Goal: Information Seeking & Learning: Learn about a topic

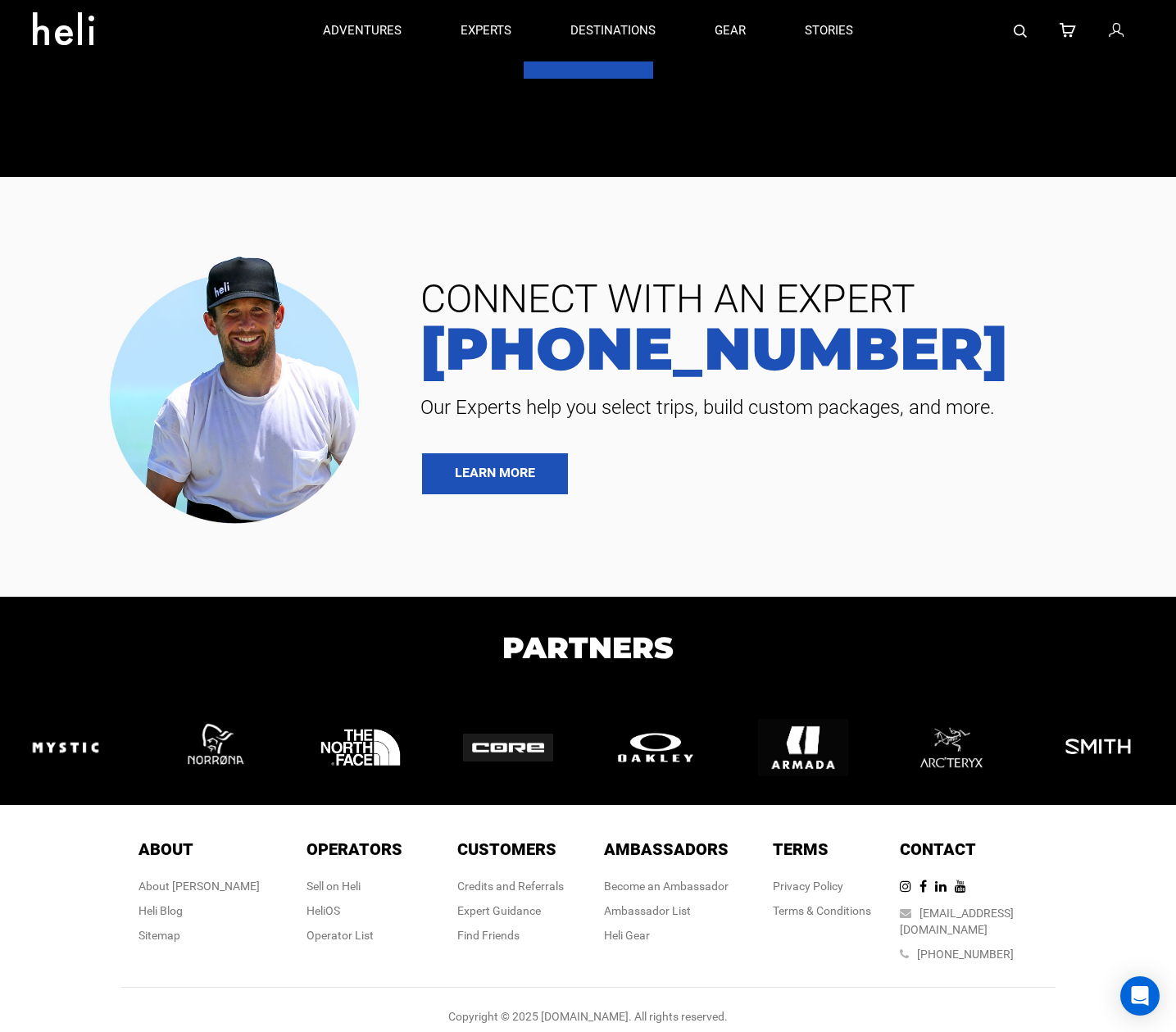
scroll to position [4144, 0]
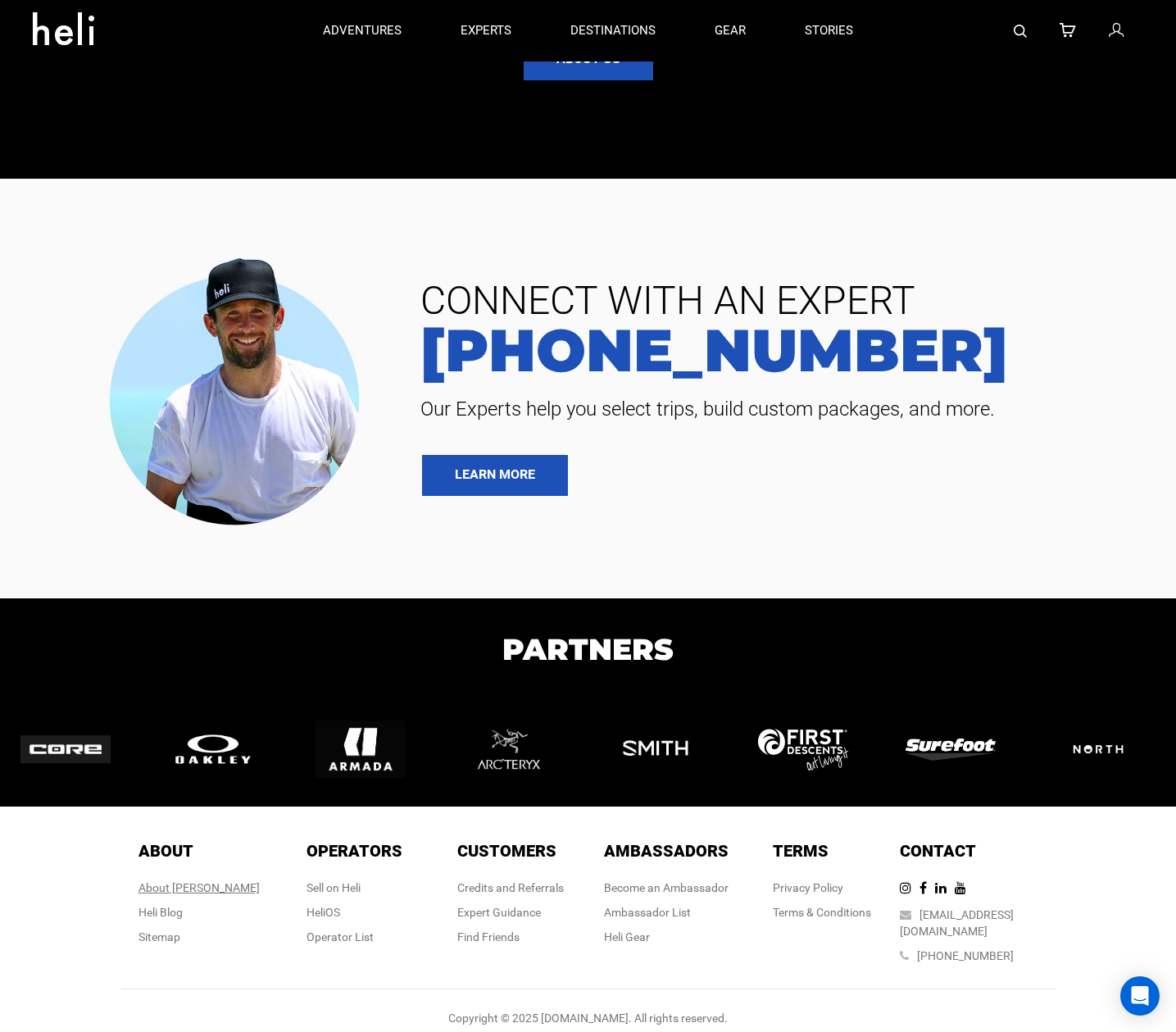
click at [212, 884] on div "About [PERSON_NAME]" at bounding box center [199, 887] width 121 height 16
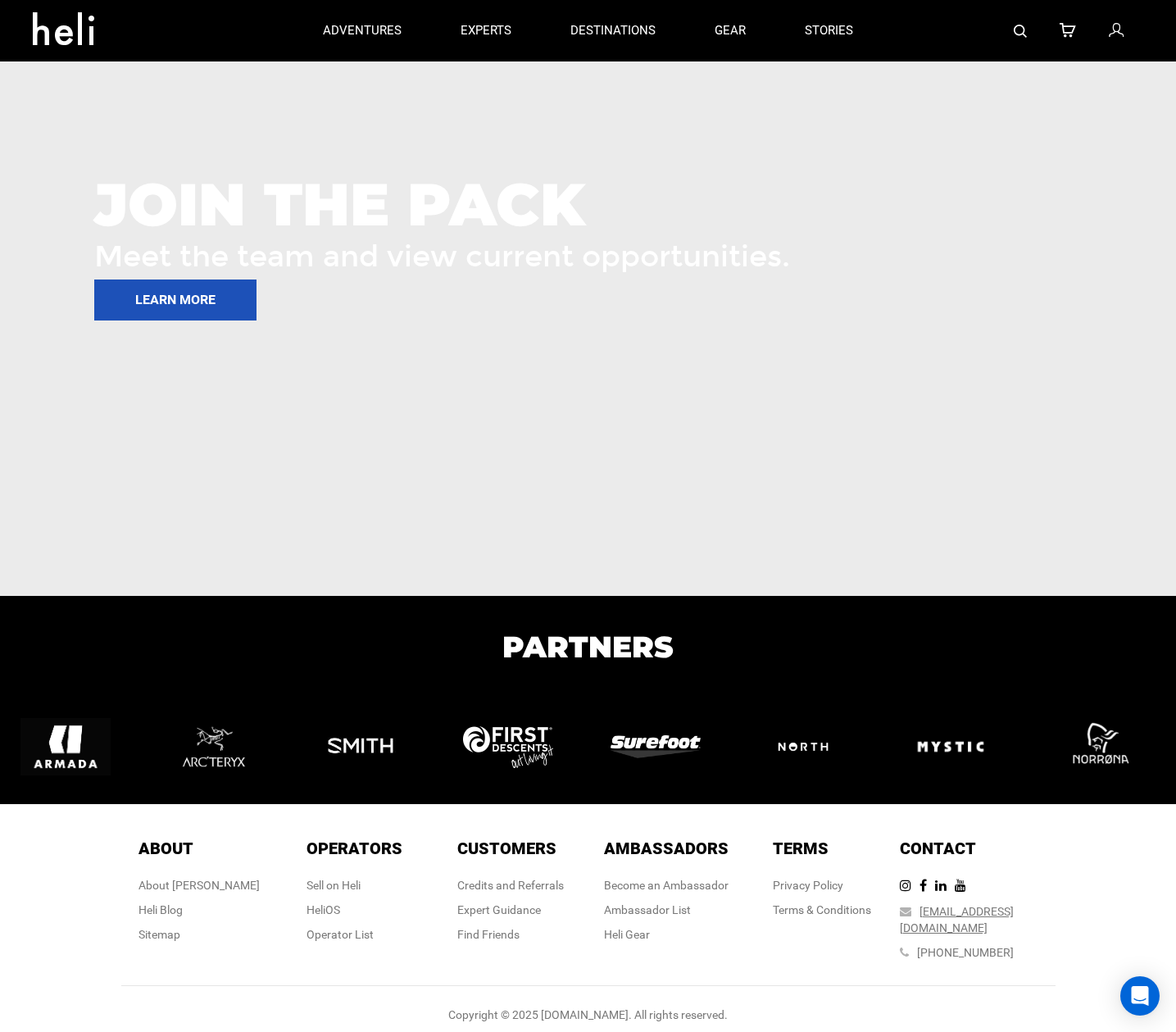
scroll to position [2346, 0]
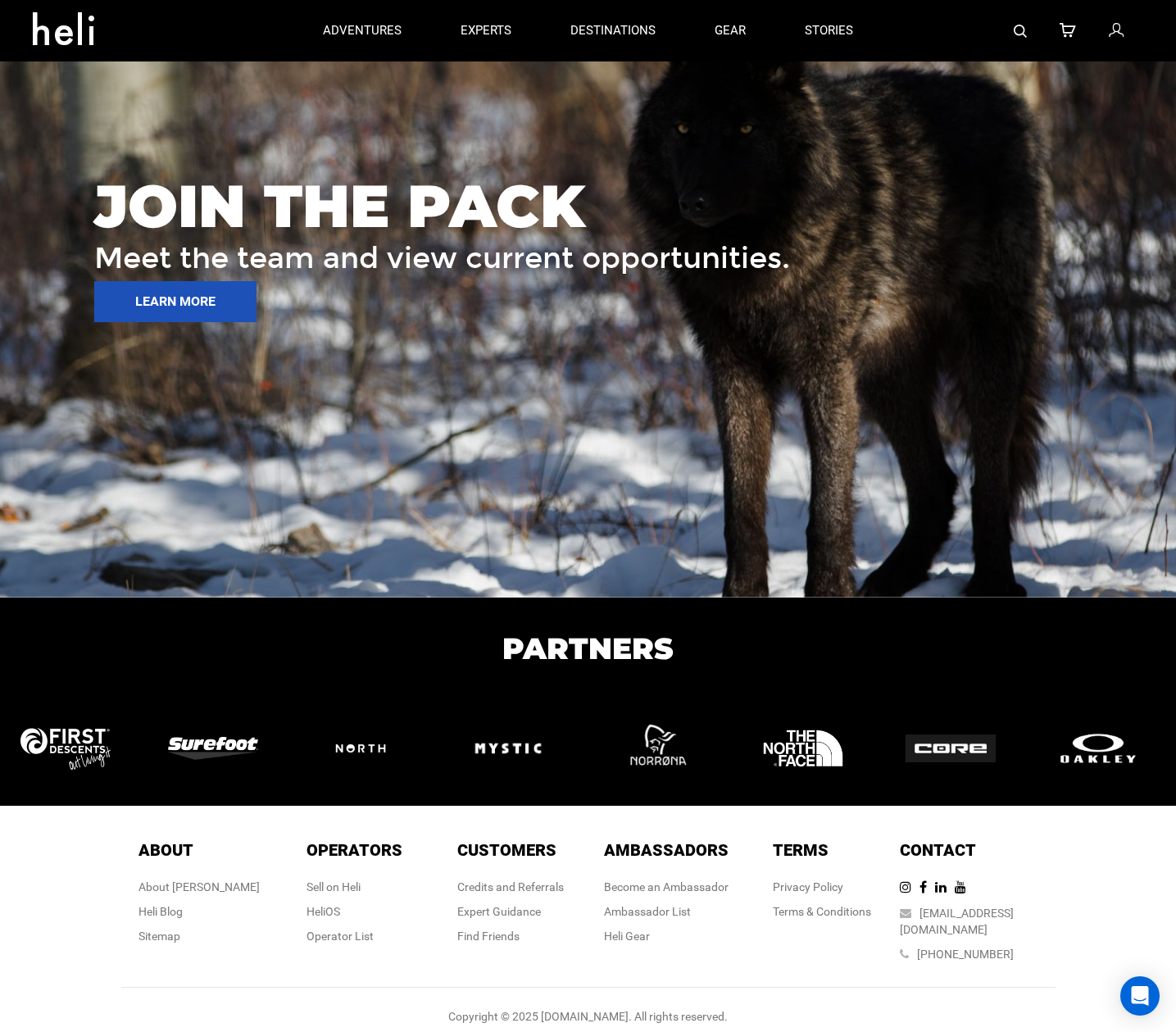
click at [780, 1008] on div "Copyright © 2025 [DOMAIN_NAME]. All rights reserved." at bounding box center [588, 1016] width 934 height 16
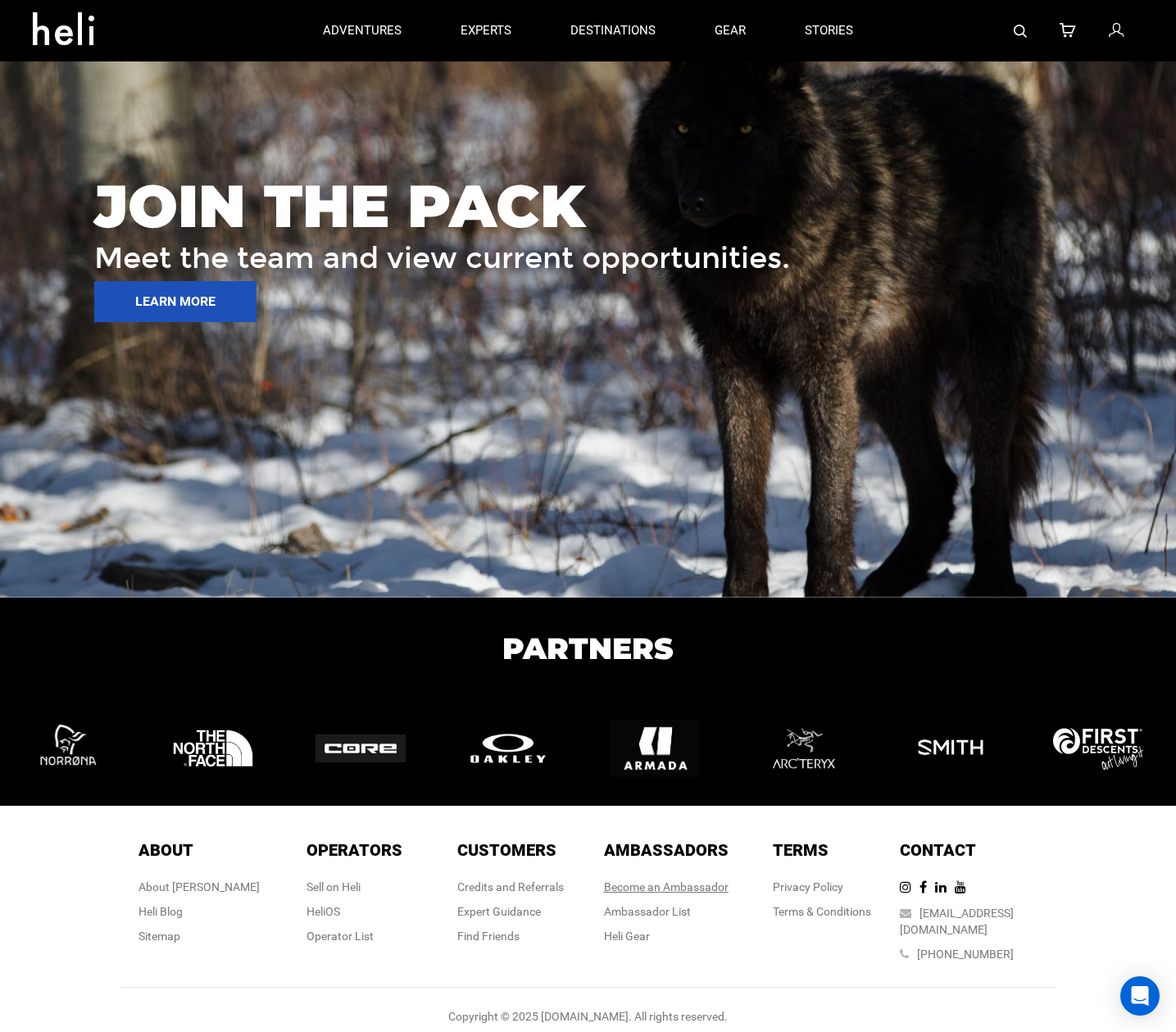
click at [681, 886] on link "Become an Ambassador" at bounding box center [665, 886] width 125 height 13
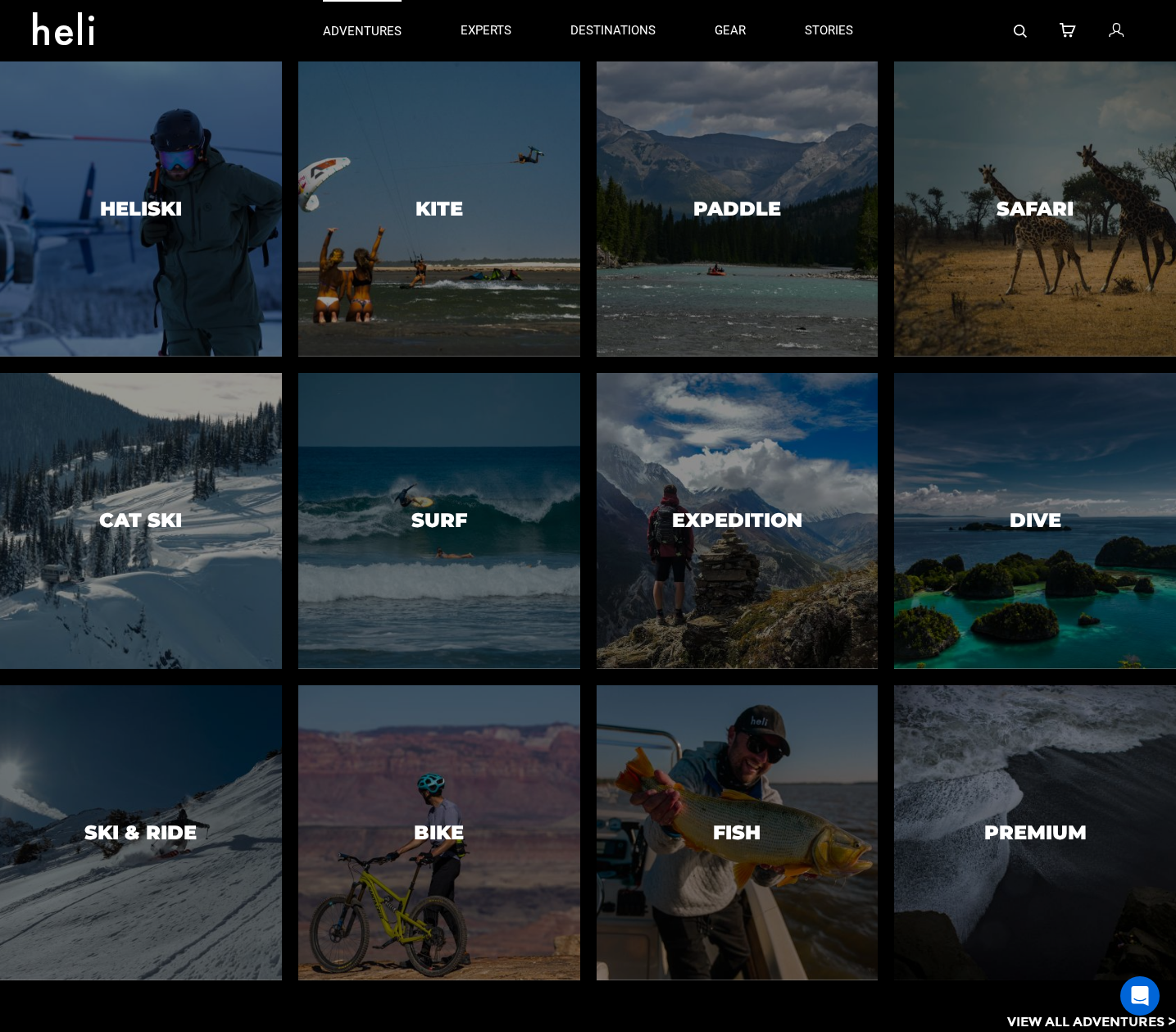
scroll to position [0, 0]
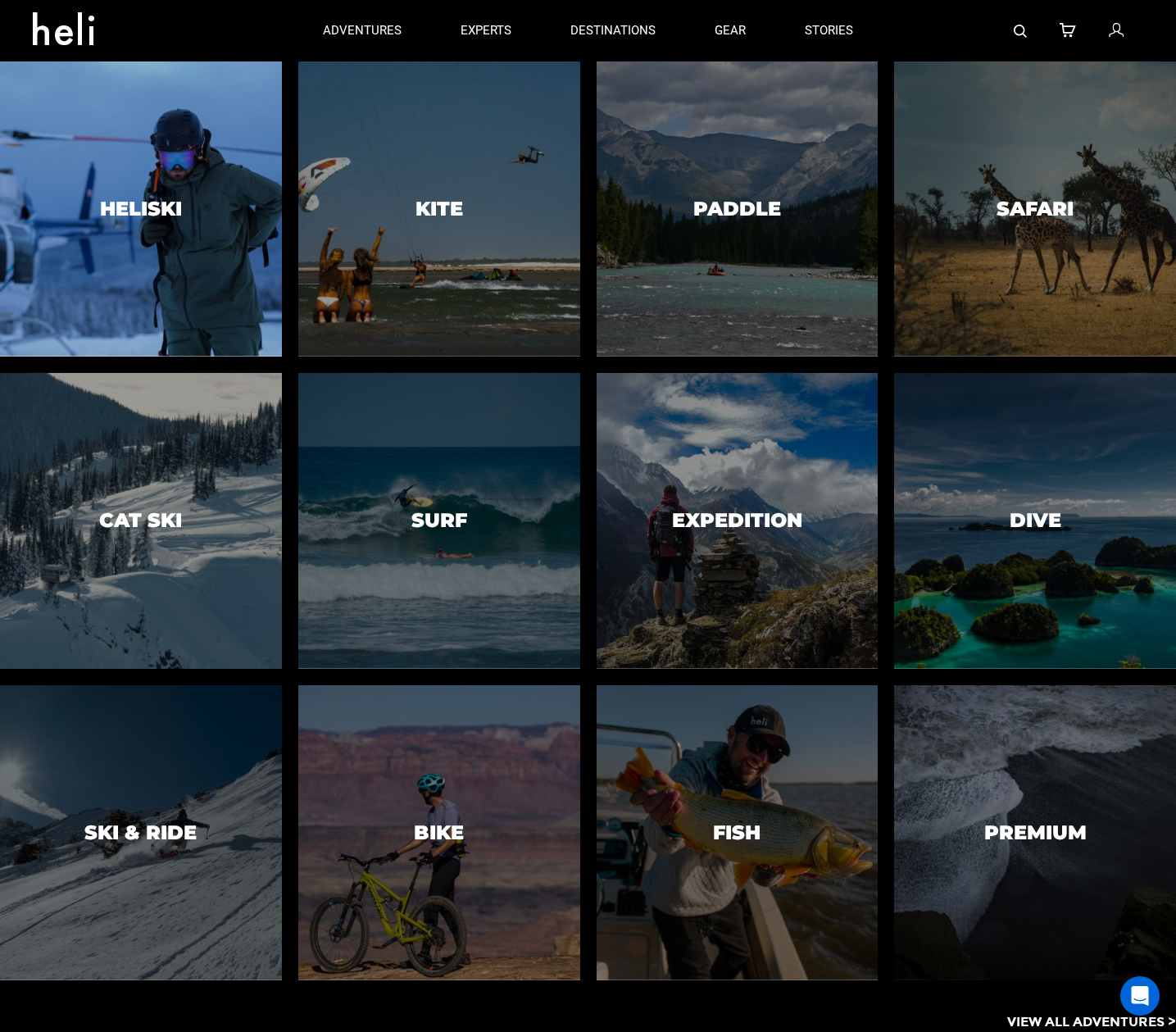
click at [167, 211] on h3 "Heliski" at bounding box center [141, 208] width 82 height 21
click at [157, 230] on div at bounding box center [142, 209] width 288 height 302
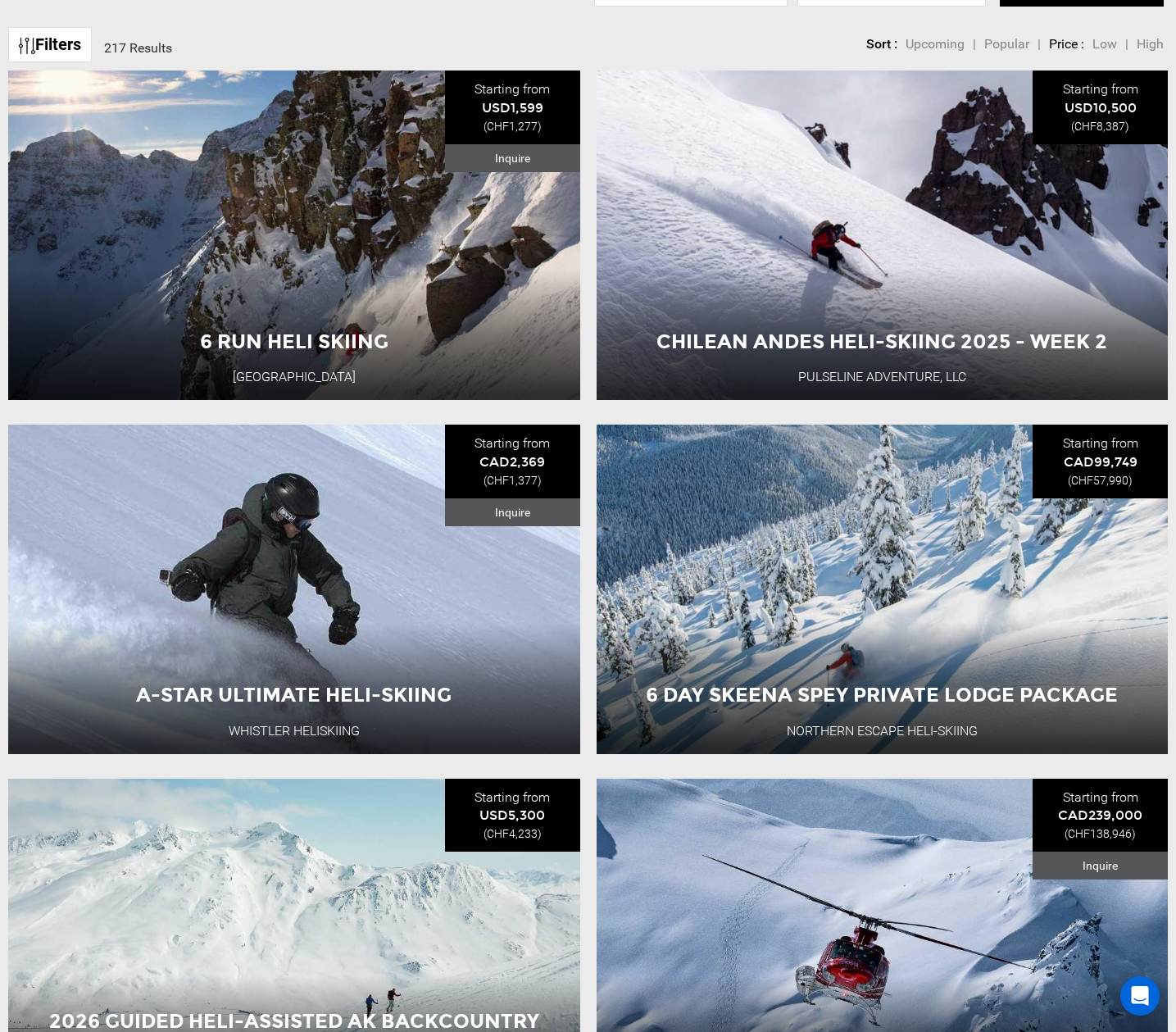
scroll to position [939, 0]
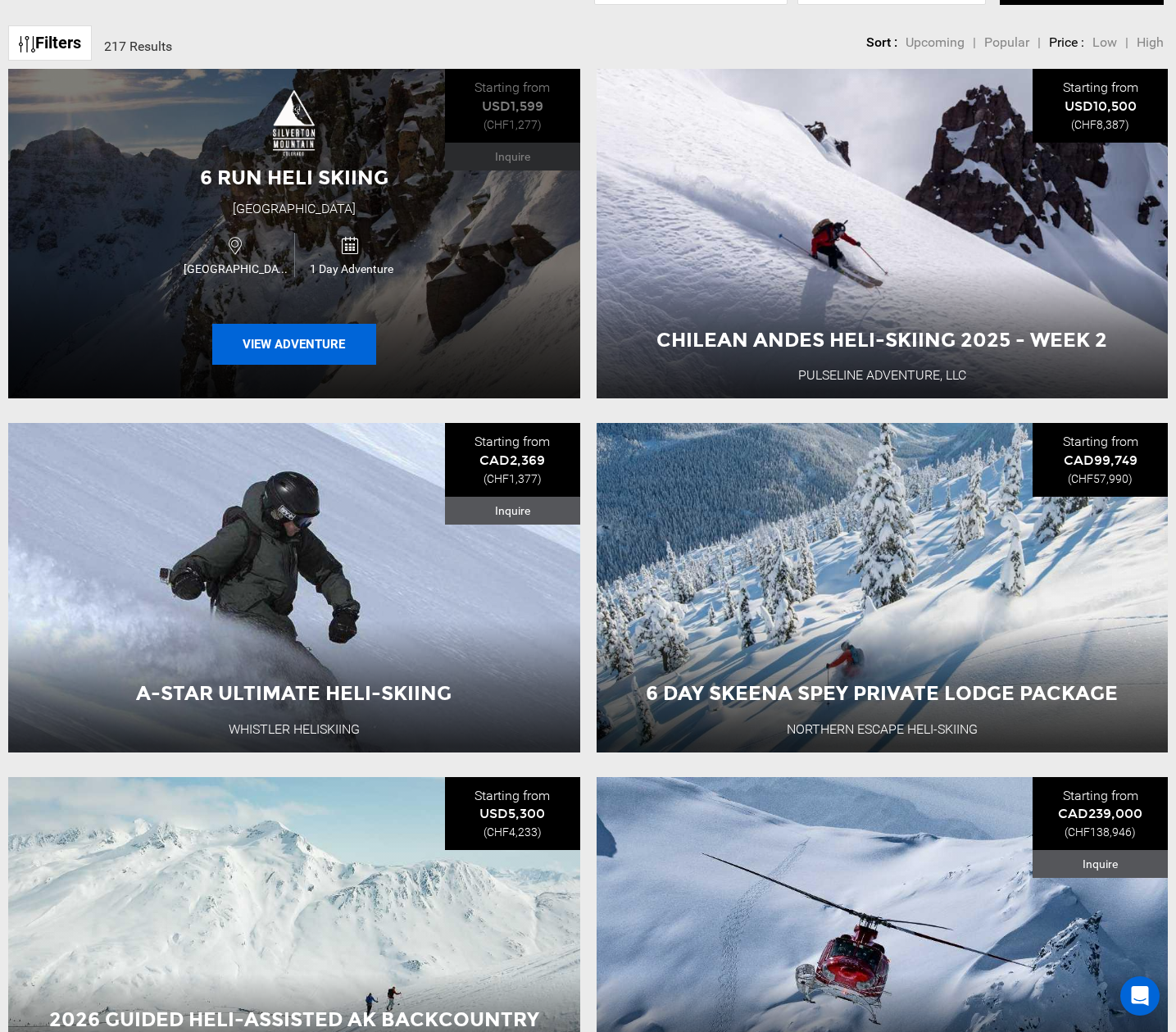
click at [331, 330] on button "View Adventure" at bounding box center [294, 344] width 164 height 41
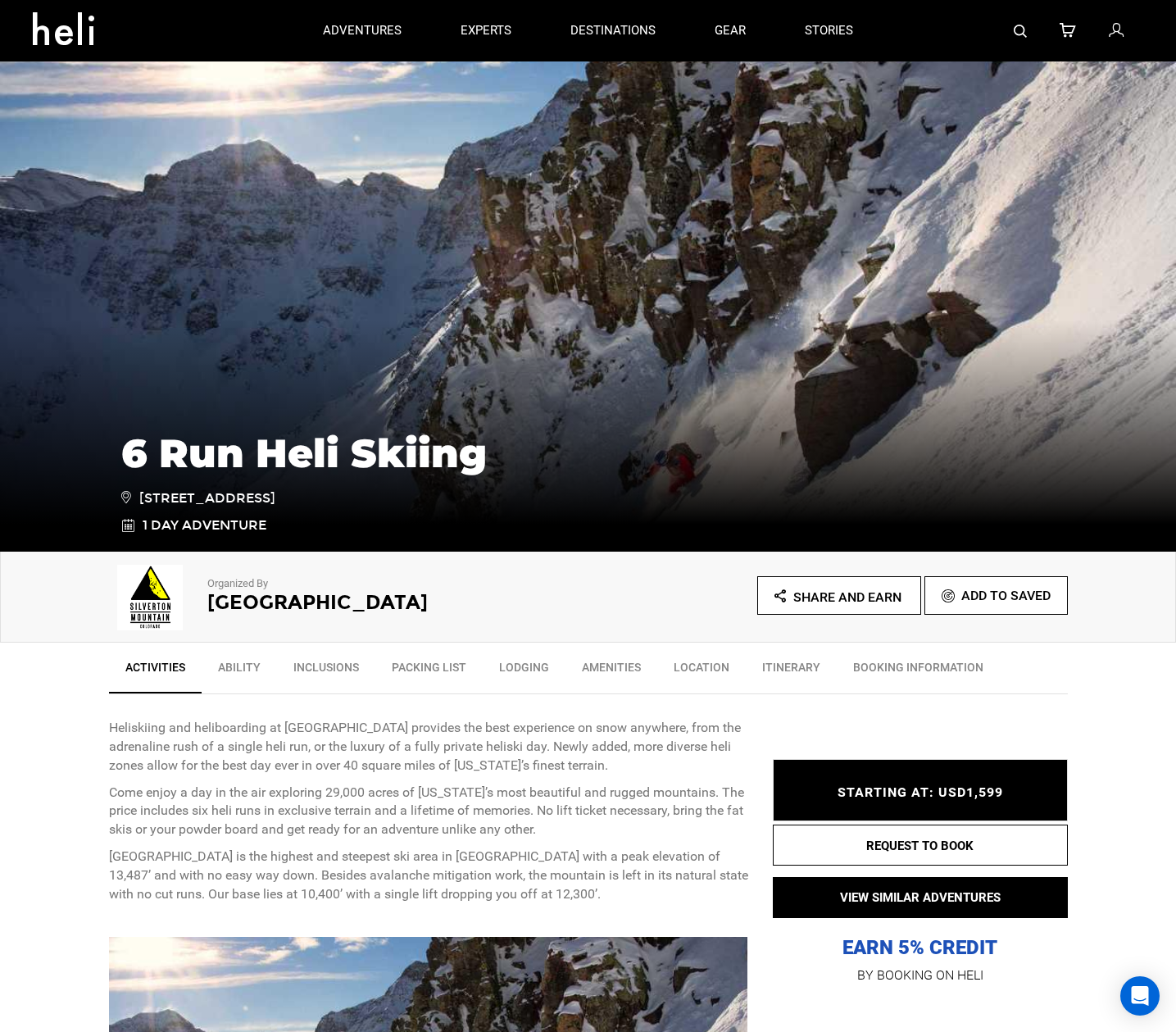
click at [240, 668] on link "Ability" at bounding box center [239, 670] width 75 height 41
click at [329, 666] on link "Inclusions" at bounding box center [326, 670] width 98 height 41
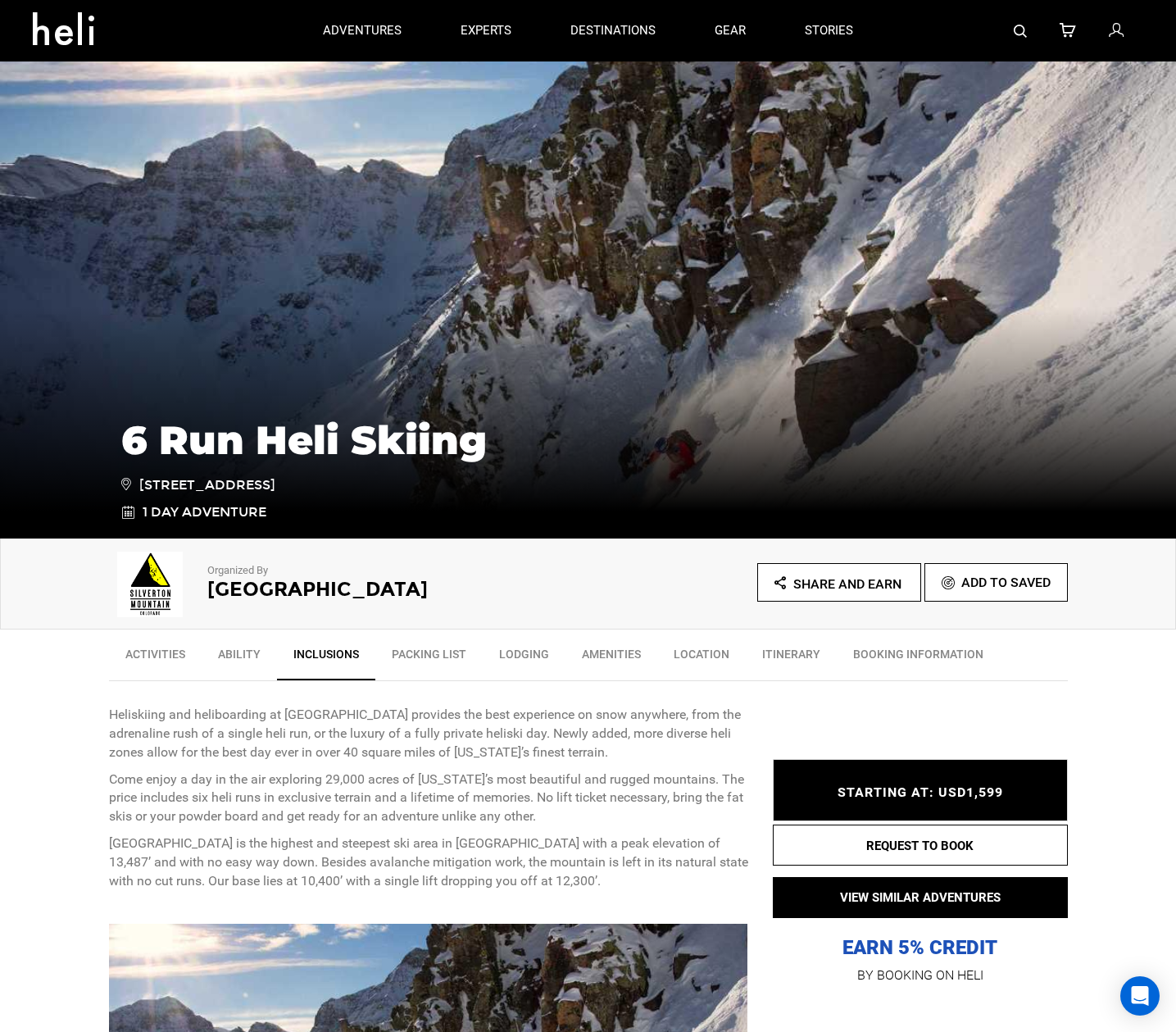
scroll to position [48, 0]
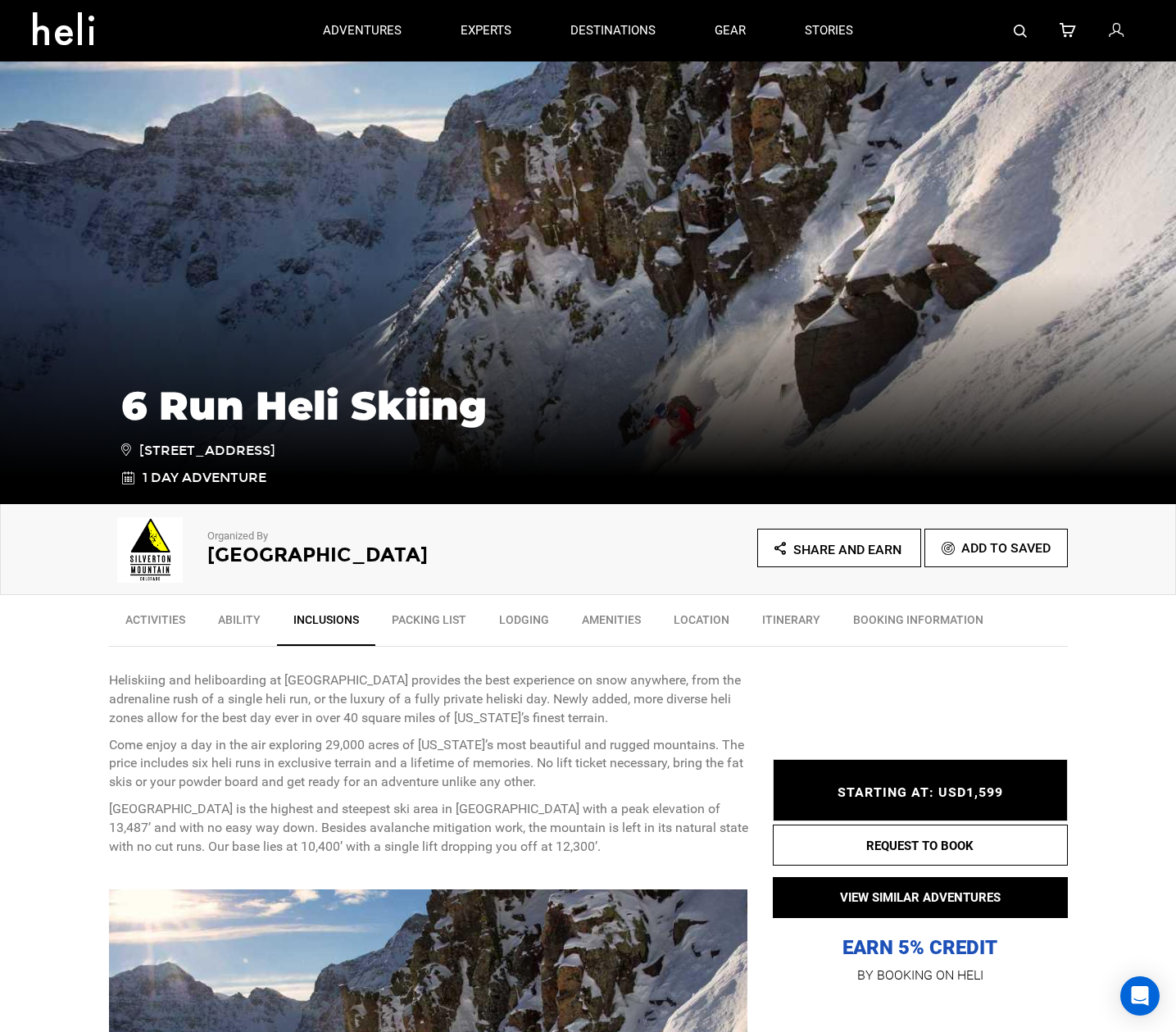
click at [786, 621] on link "Itinerary" at bounding box center [790, 623] width 91 height 41
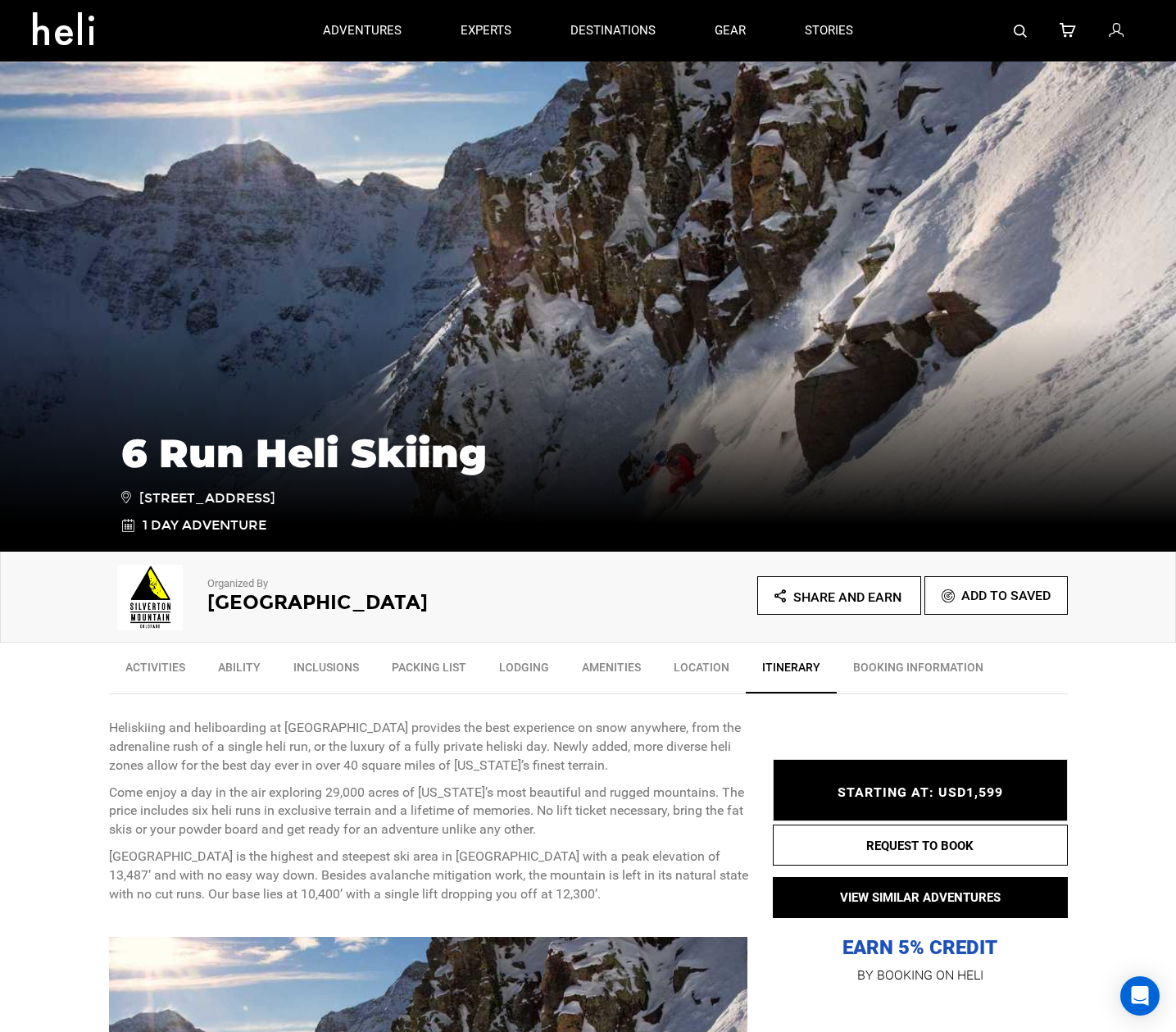
scroll to position [0, 0]
click at [881, 666] on link "BOOKING INFORMATION" at bounding box center [917, 670] width 163 height 41
click at [171, 667] on link "Activities" at bounding box center [155, 670] width 93 height 41
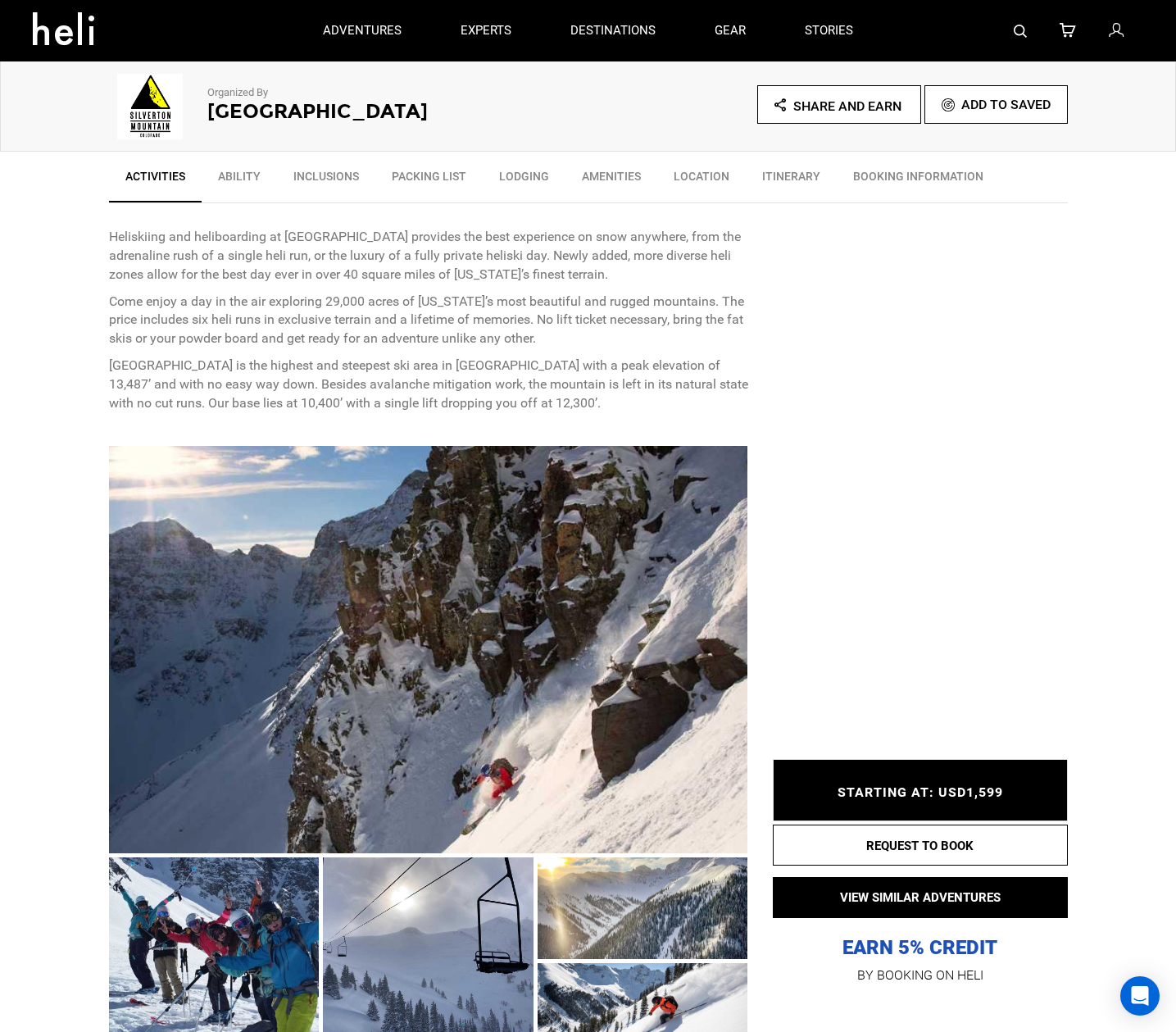
scroll to position [493, 0]
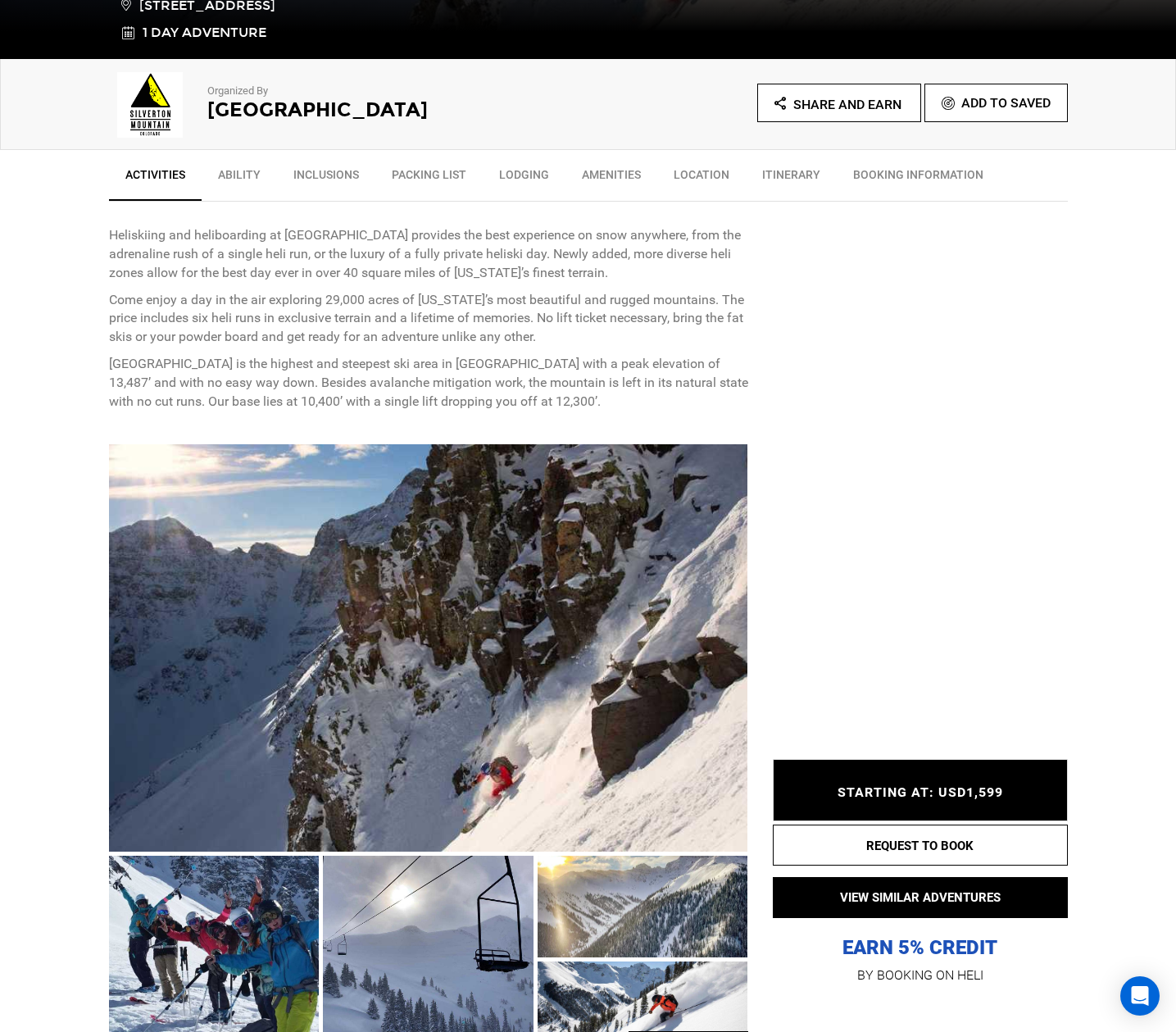
click at [257, 172] on link "Ability" at bounding box center [239, 178] width 75 height 41
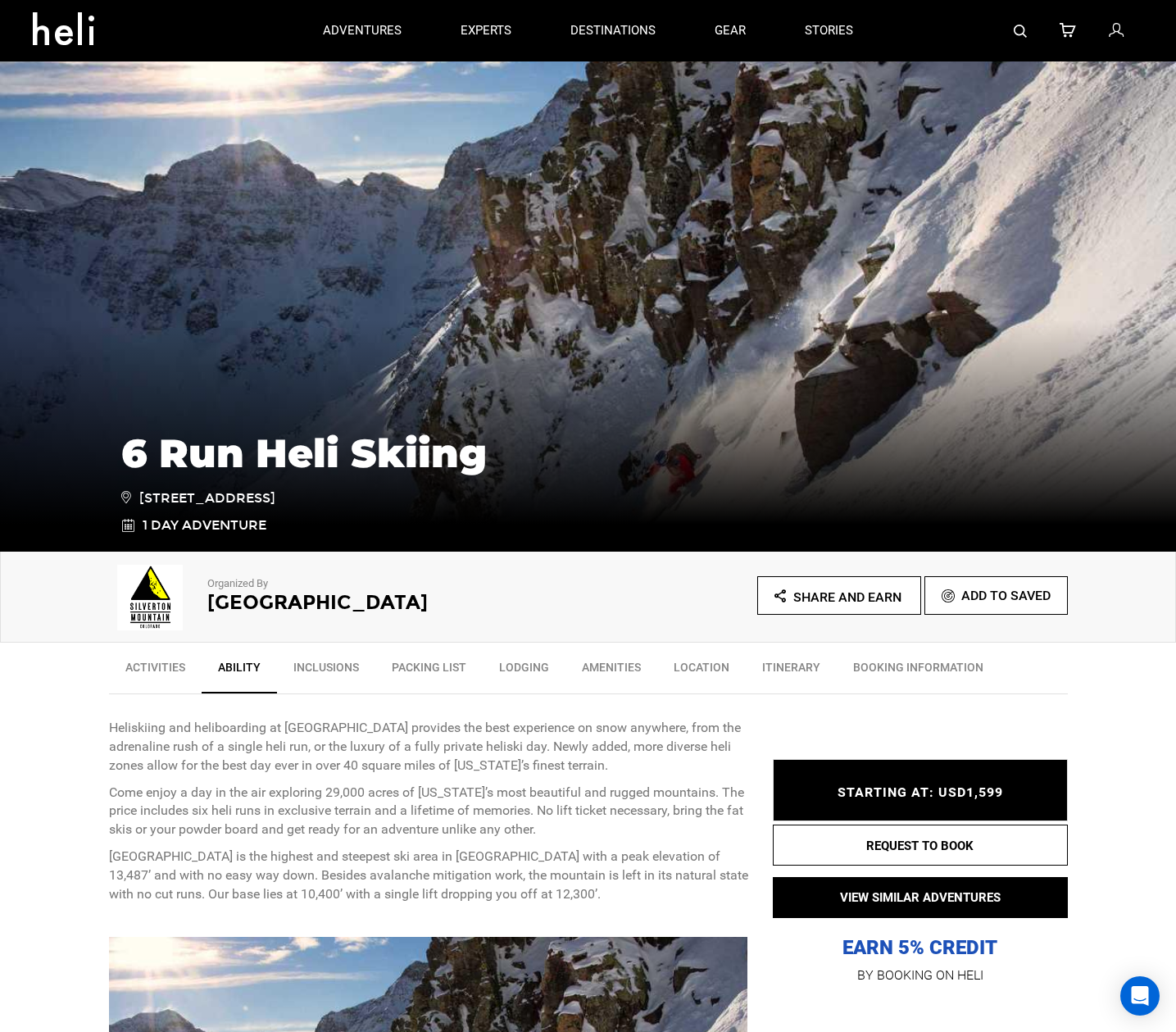
scroll to position [0, 0]
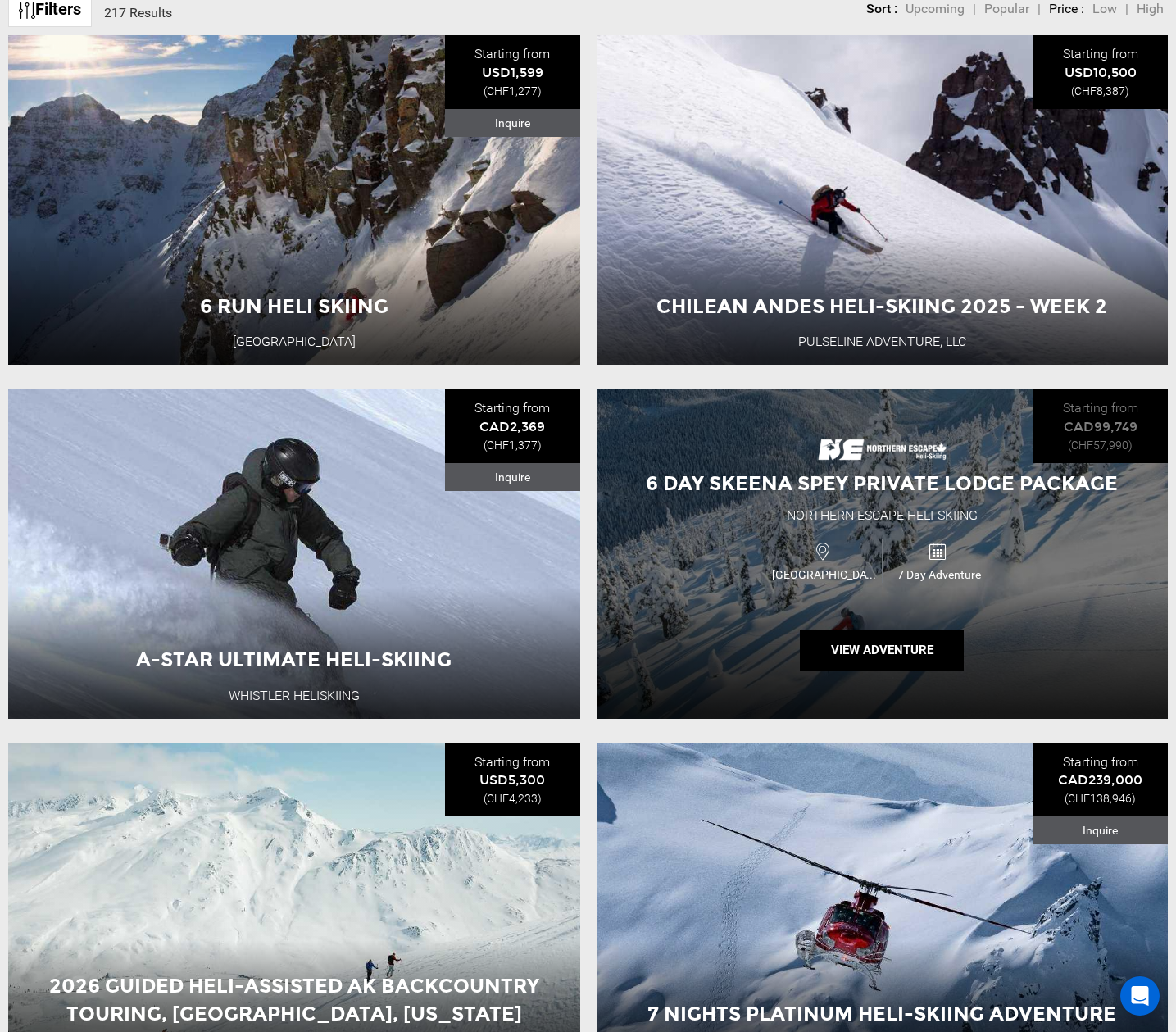
scroll to position [973, 0]
